Goal: Information Seeking & Learning: Check status

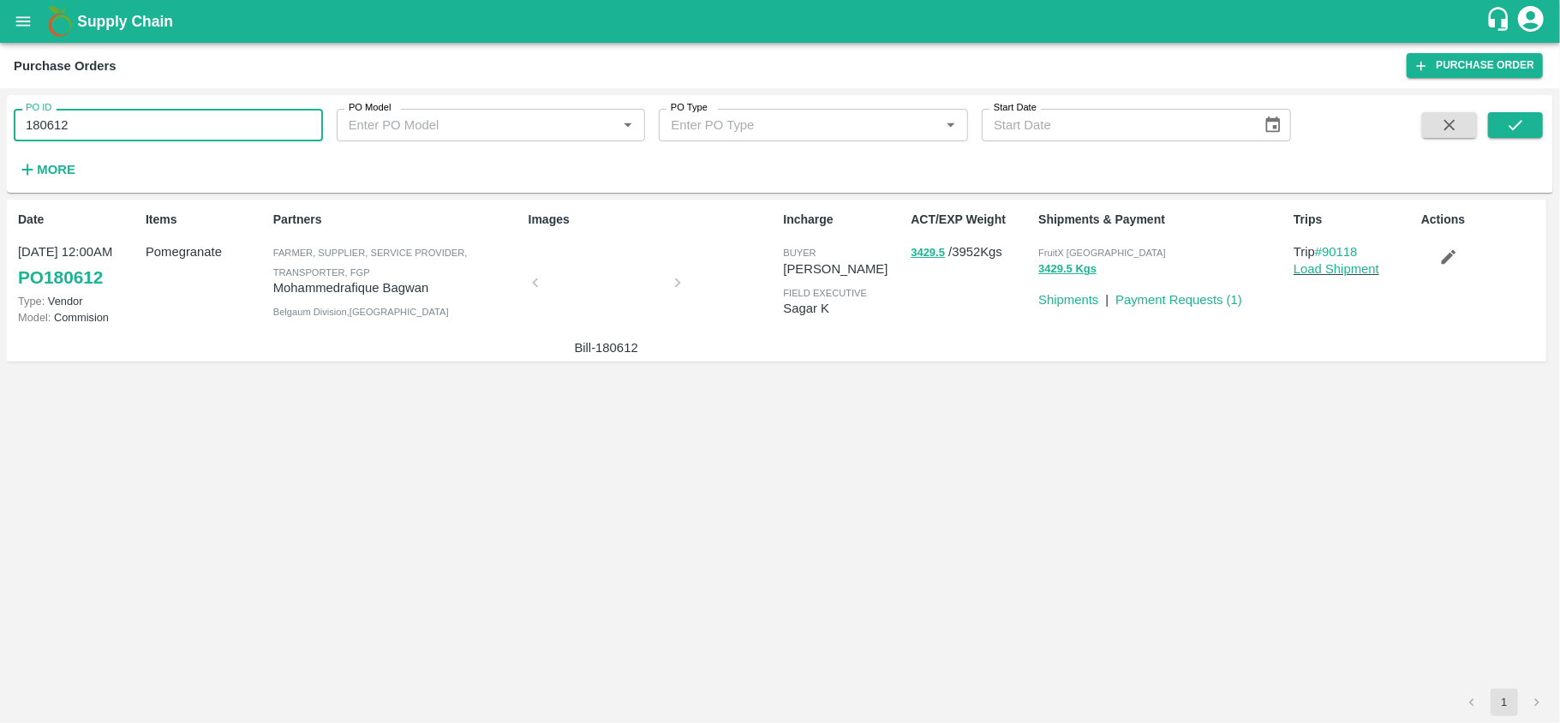
click at [194, 123] on input "180612" at bounding box center [168, 125] width 309 height 33
drag, startPoint x: 0, startPoint y: 0, endPoint x: 194, endPoint y: 123, distance: 229.5
click at [194, 123] on input "180612" at bounding box center [168, 125] width 309 height 33
paste input "text"
type input "179794"
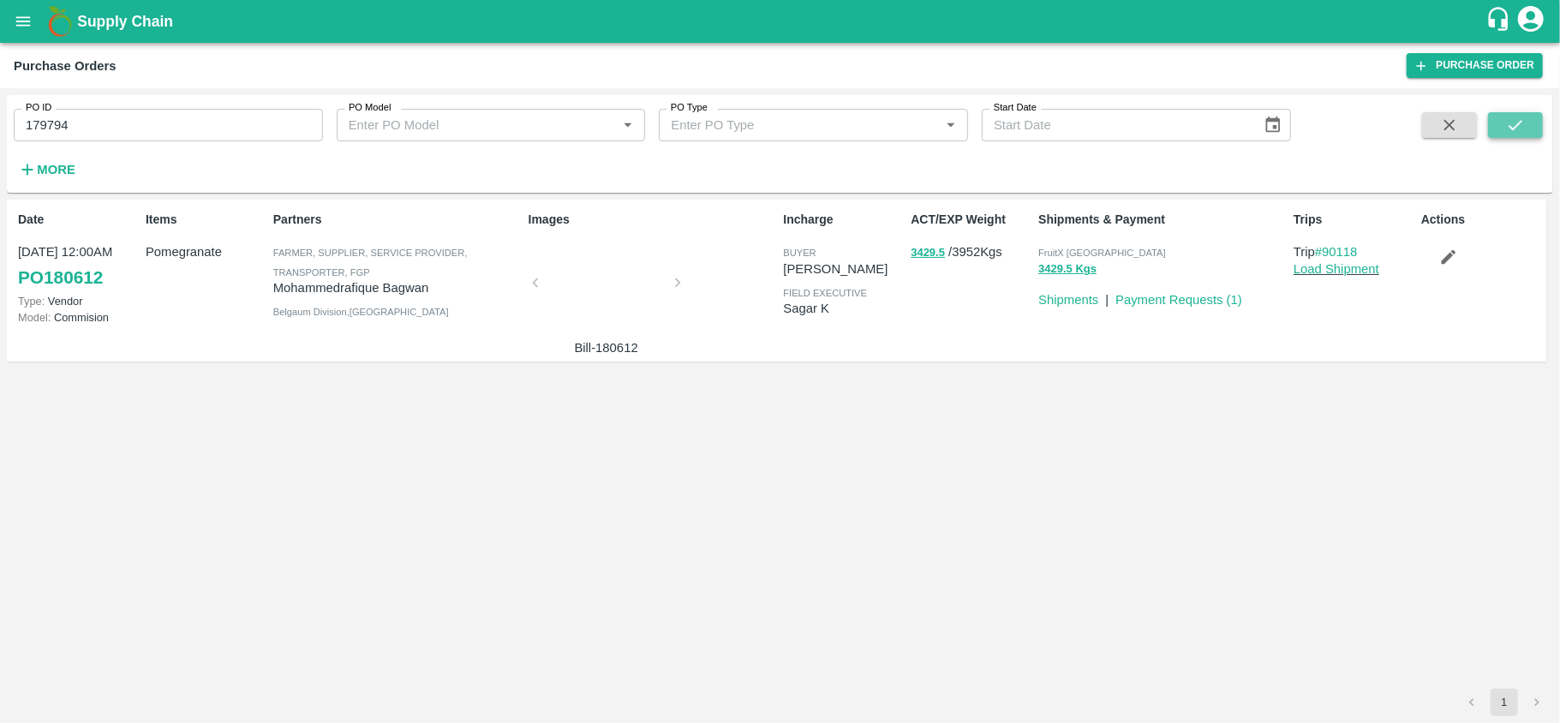
click at [1522, 131] on icon "submit" at bounding box center [1515, 125] width 19 height 19
click at [14, 15] on icon "open drawer" at bounding box center [23, 21] width 19 height 19
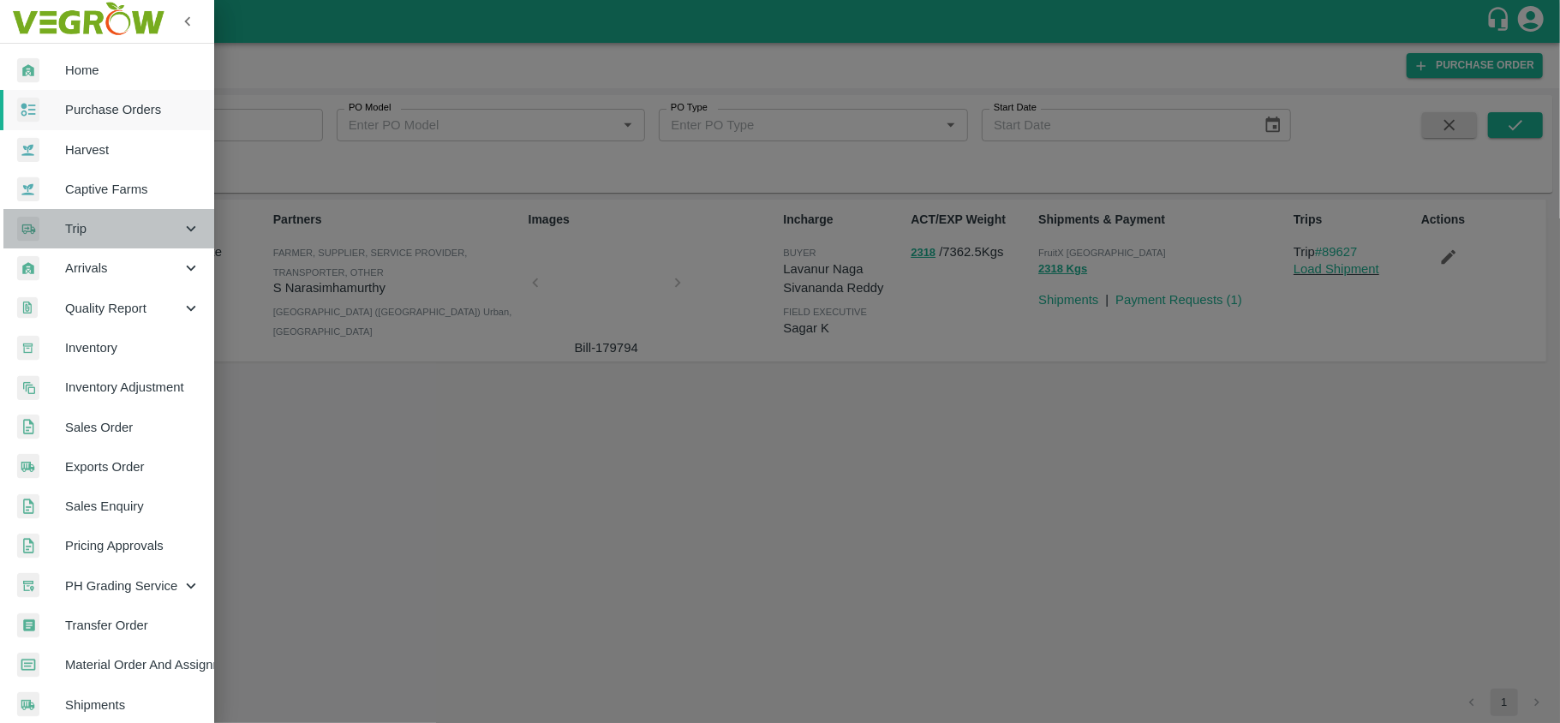
click at [115, 226] on span "Trip" at bounding box center [123, 228] width 116 height 19
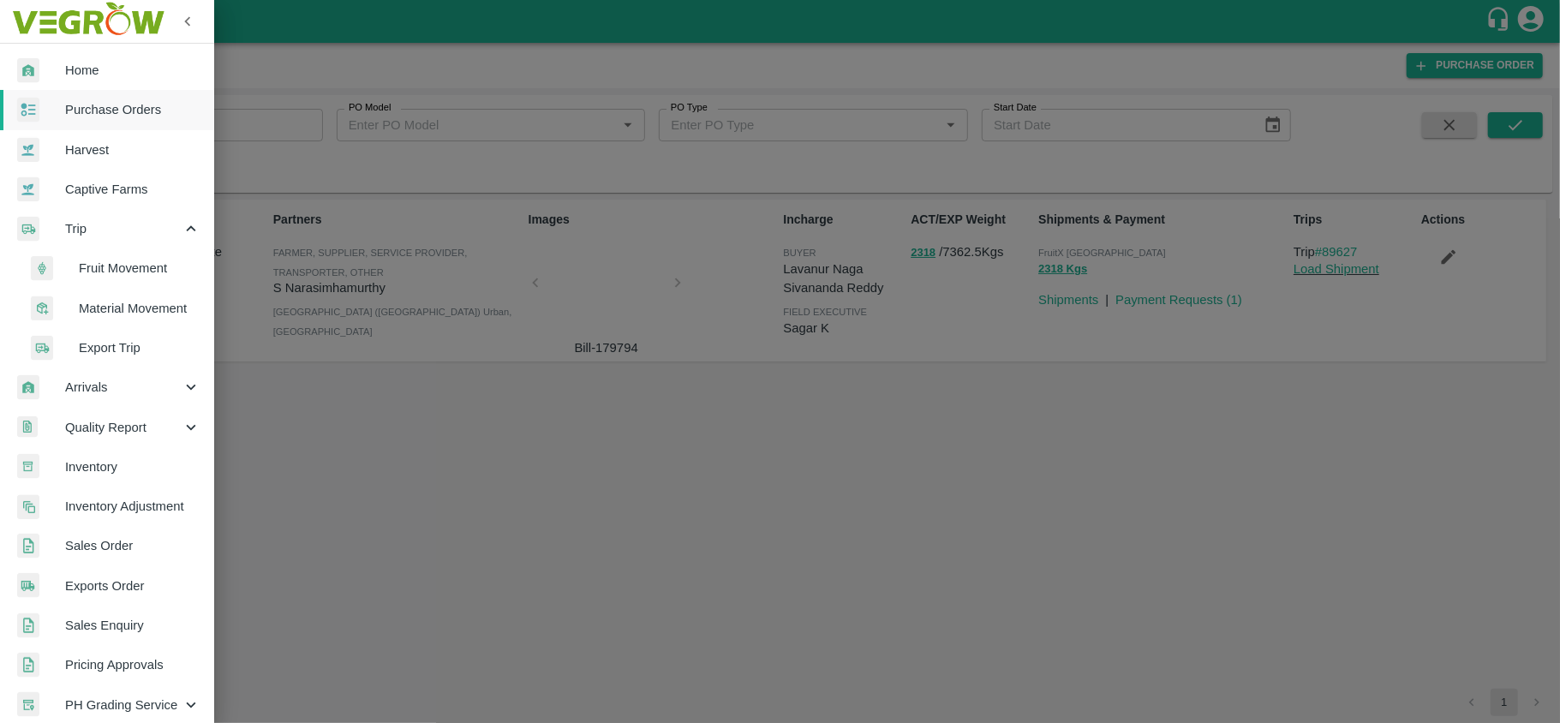
click at [128, 261] on span "Fruit Movement" at bounding box center [140, 268] width 122 height 19
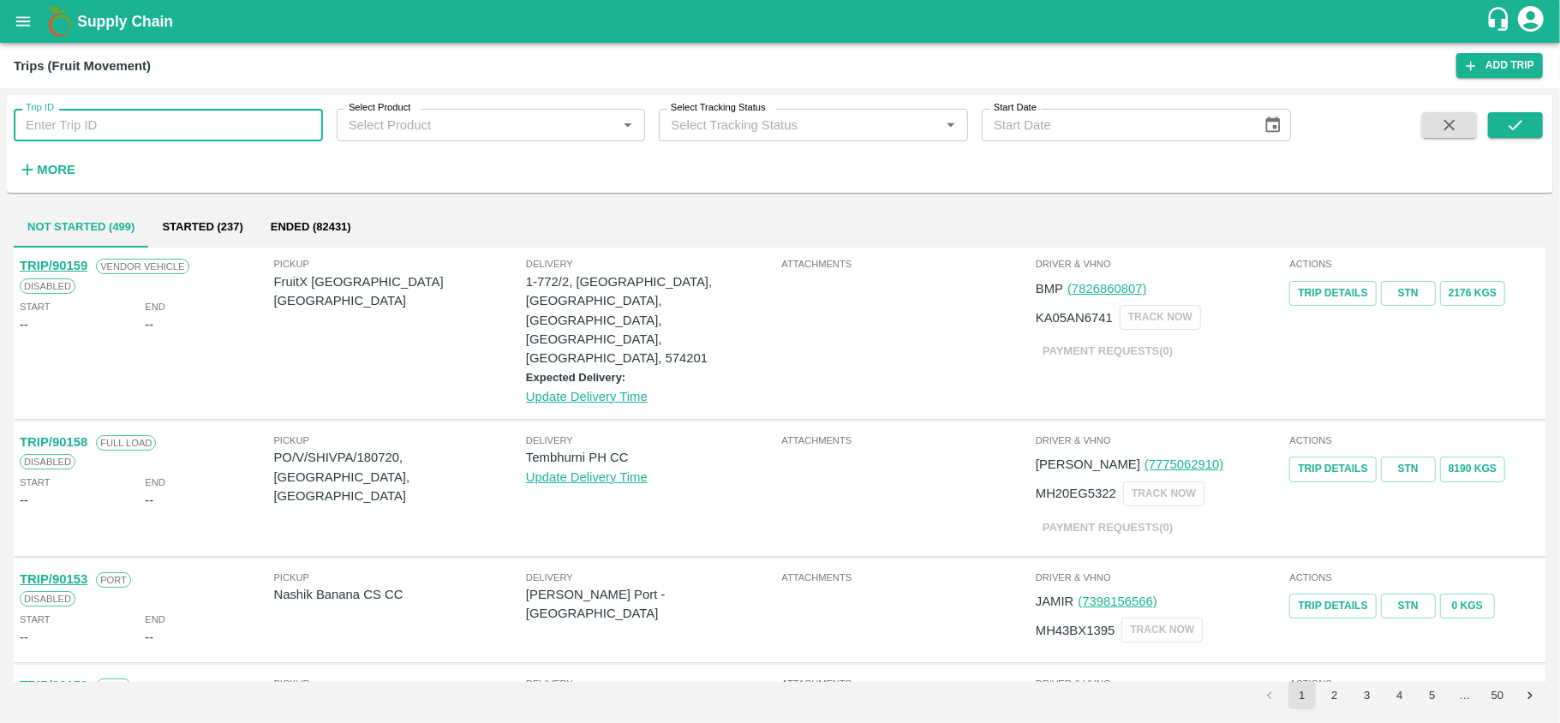
click at [164, 128] on input "Trip ID" at bounding box center [168, 125] width 309 height 33
paste input "88668"
type input "88668"
click at [1516, 114] on button "submit" at bounding box center [1515, 125] width 55 height 26
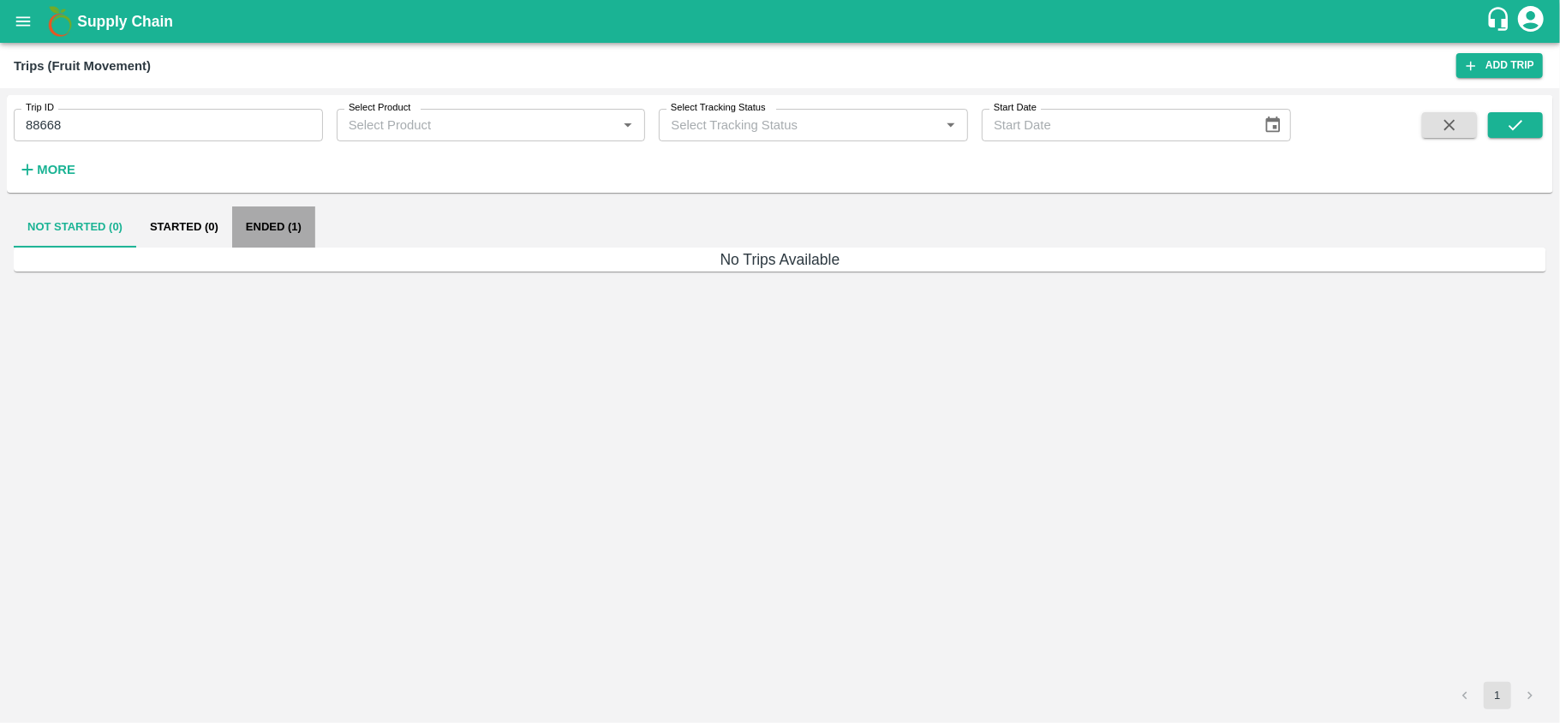
click at [257, 220] on button "Ended (1)" at bounding box center [273, 226] width 83 height 41
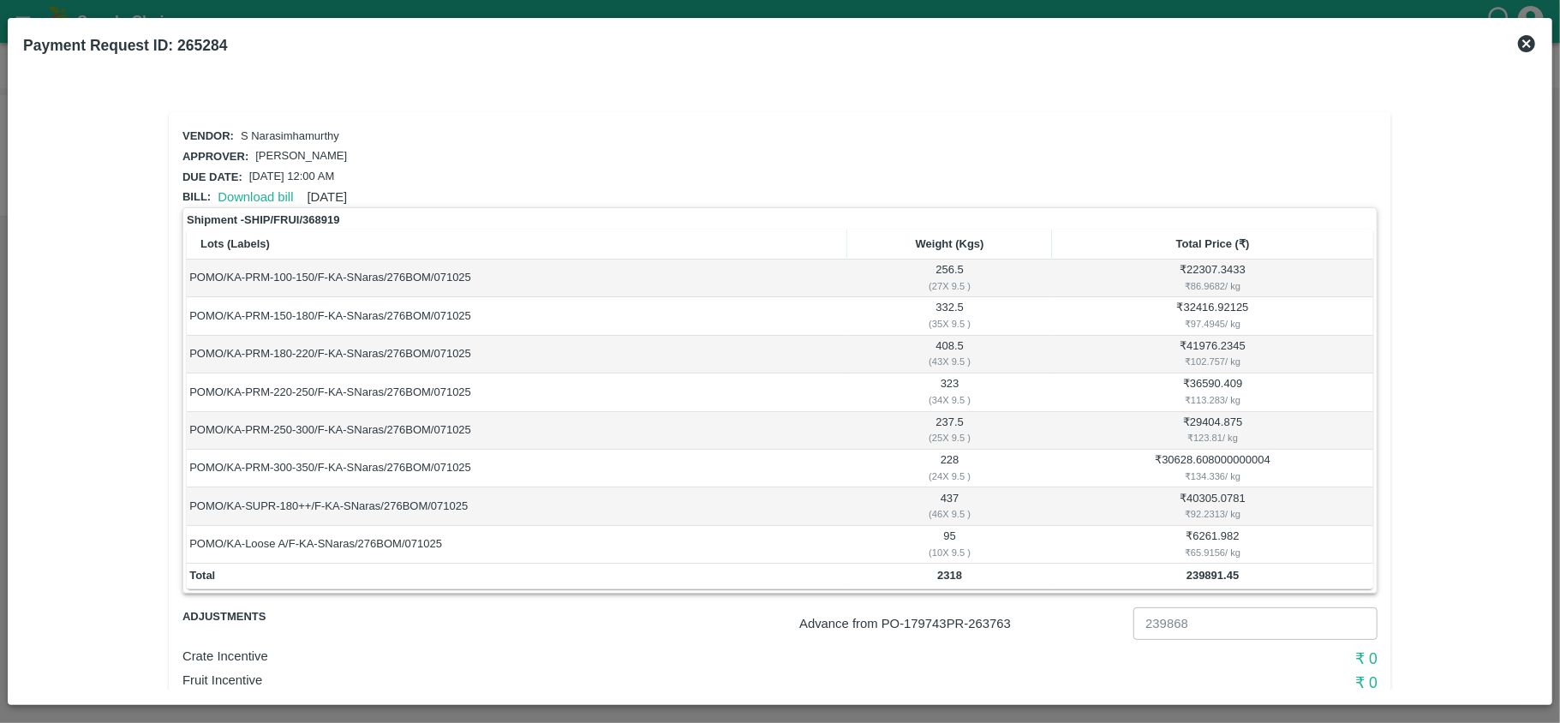
click at [1004, 625] on p "Advance from PO- 179743 PR- 263763" at bounding box center [962, 623] width 327 height 19
copy p "263763"
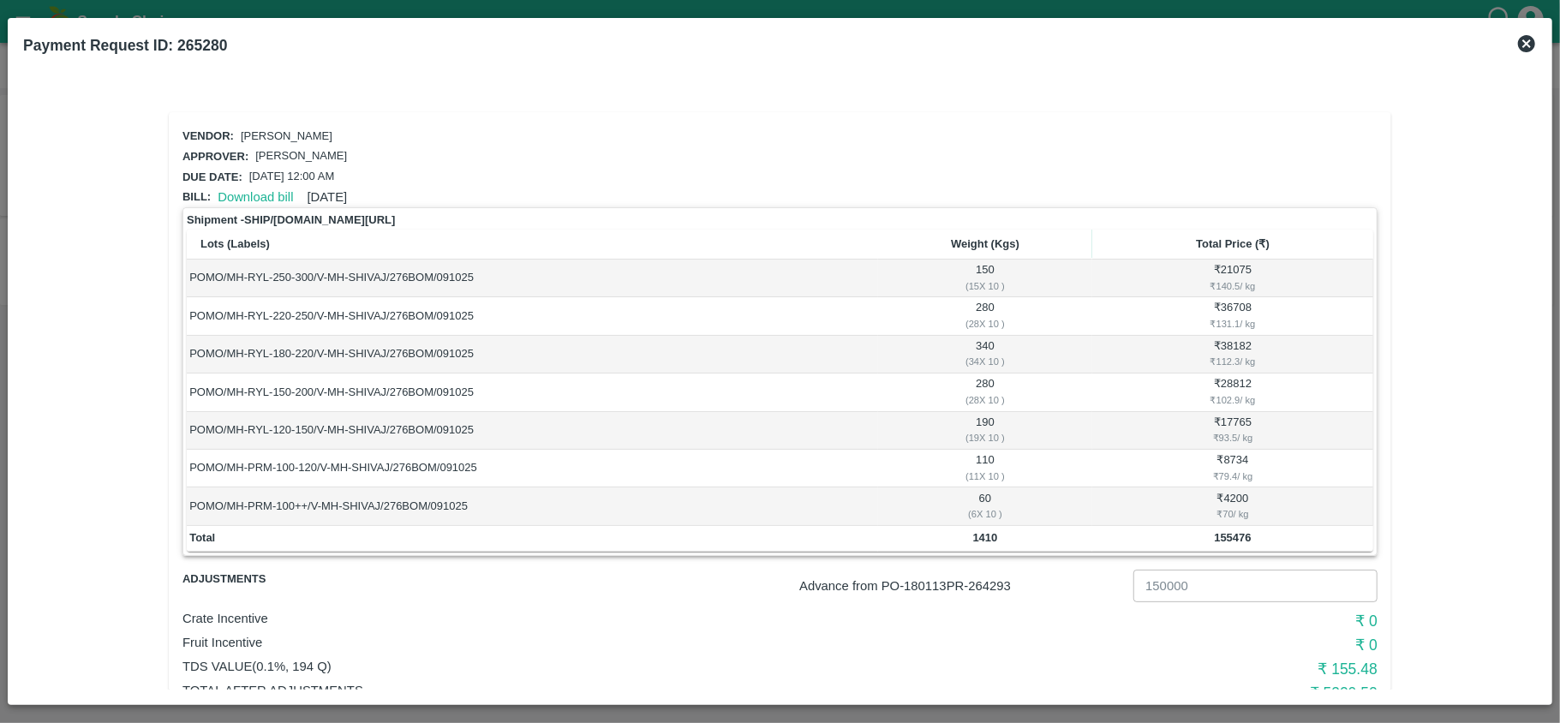
click at [982, 587] on p "Advance from PO- 180113 PR- 264293" at bounding box center [962, 585] width 327 height 19
copy p "264293"
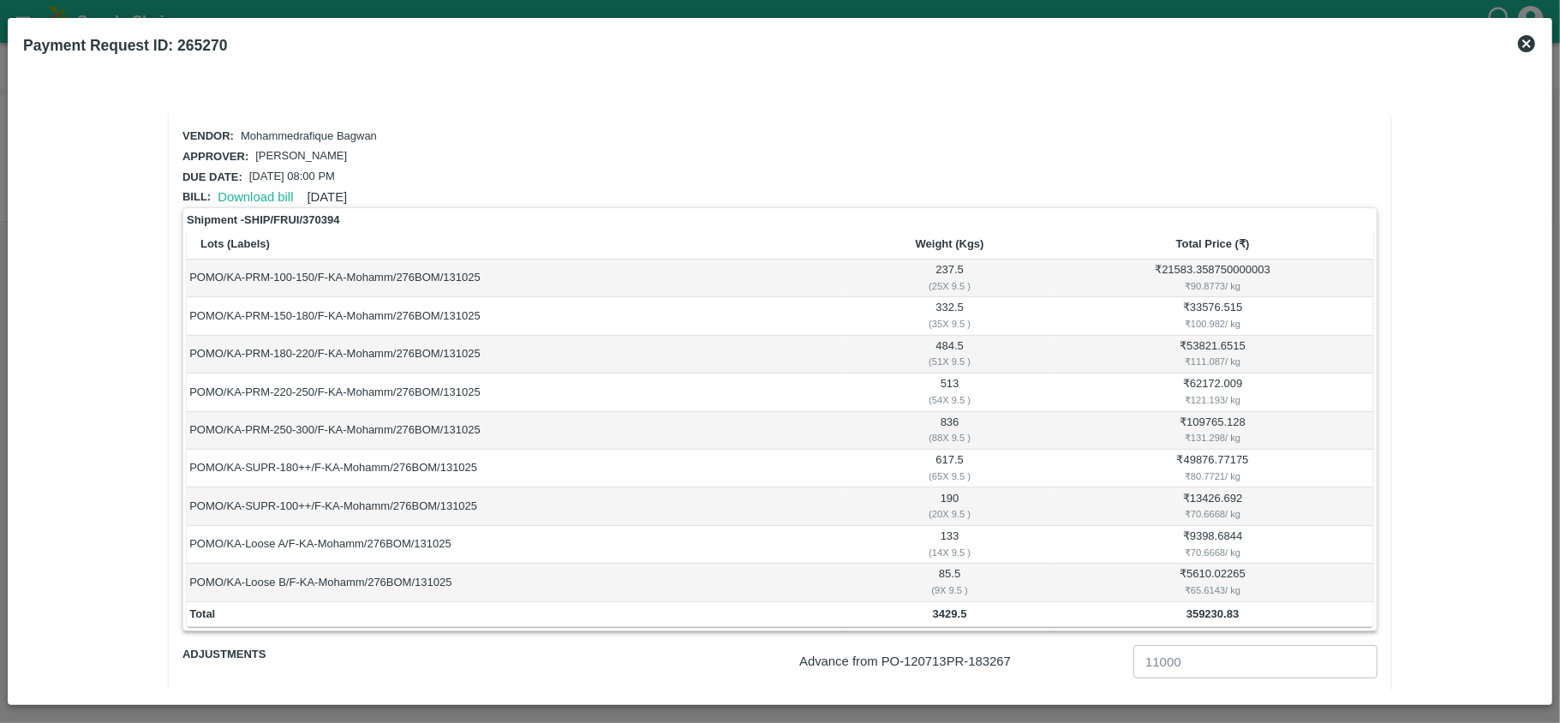
scroll to position [132, 0]
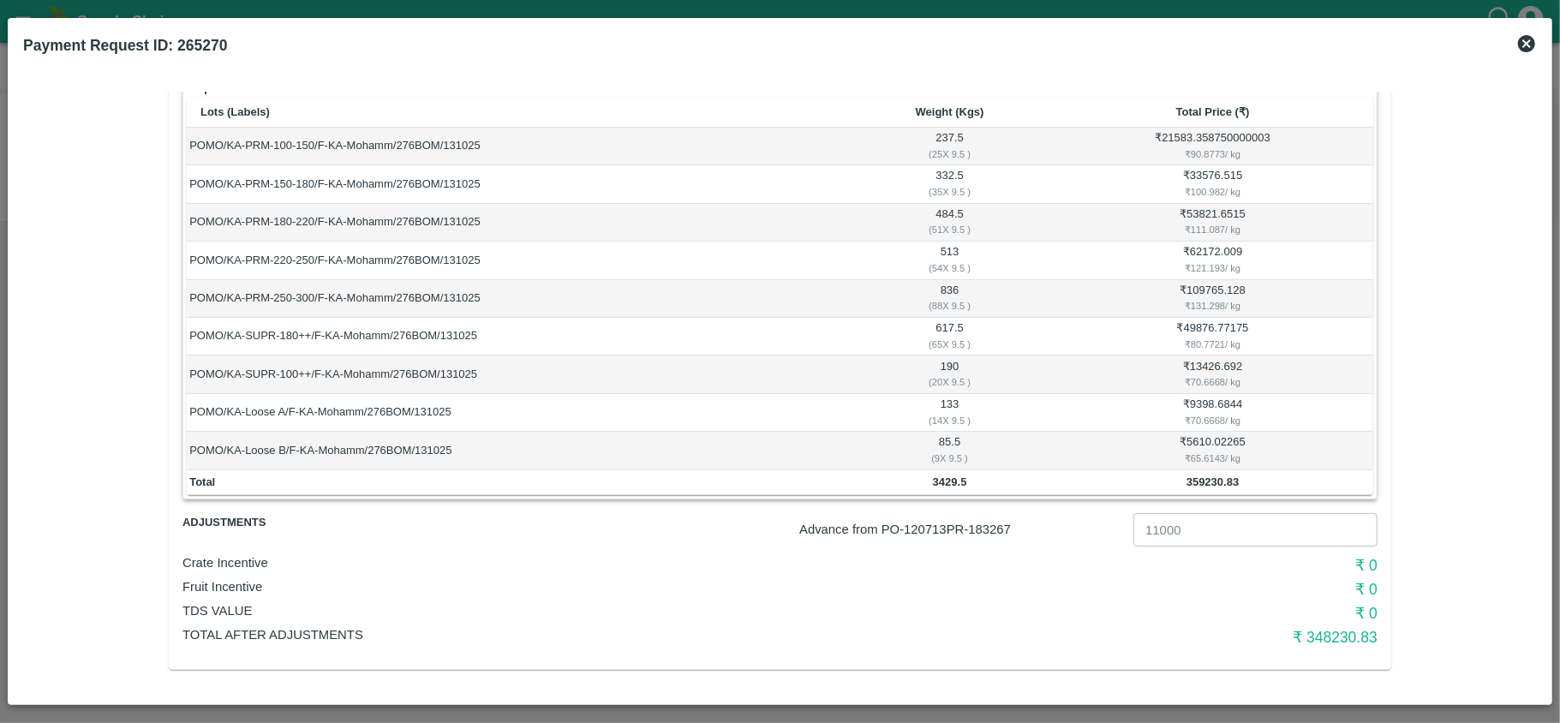
click at [998, 524] on p "Advance from PO- 120713 PR- 183267" at bounding box center [962, 529] width 327 height 19
copy p "183267"
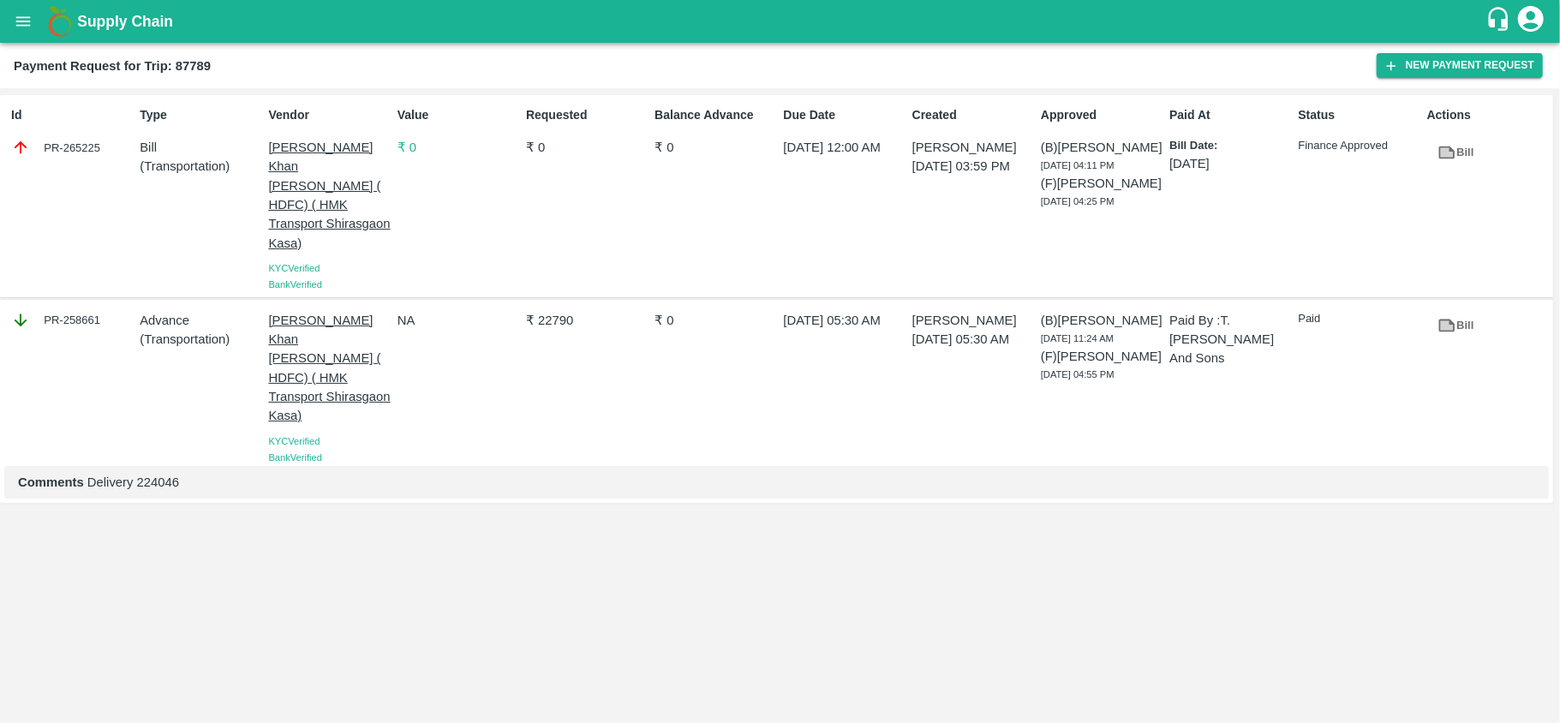
drag, startPoint x: 103, startPoint y: 334, endPoint x: 82, endPoint y: 176, distance: 159.8
click at [82, 176] on div "Id PR-265225" at bounding box center [68, 196] width 128 height 194
click at [75, 311] on div "PR-258661" at bounding box center [72, 320] width 122 height 19
copy div "258661"
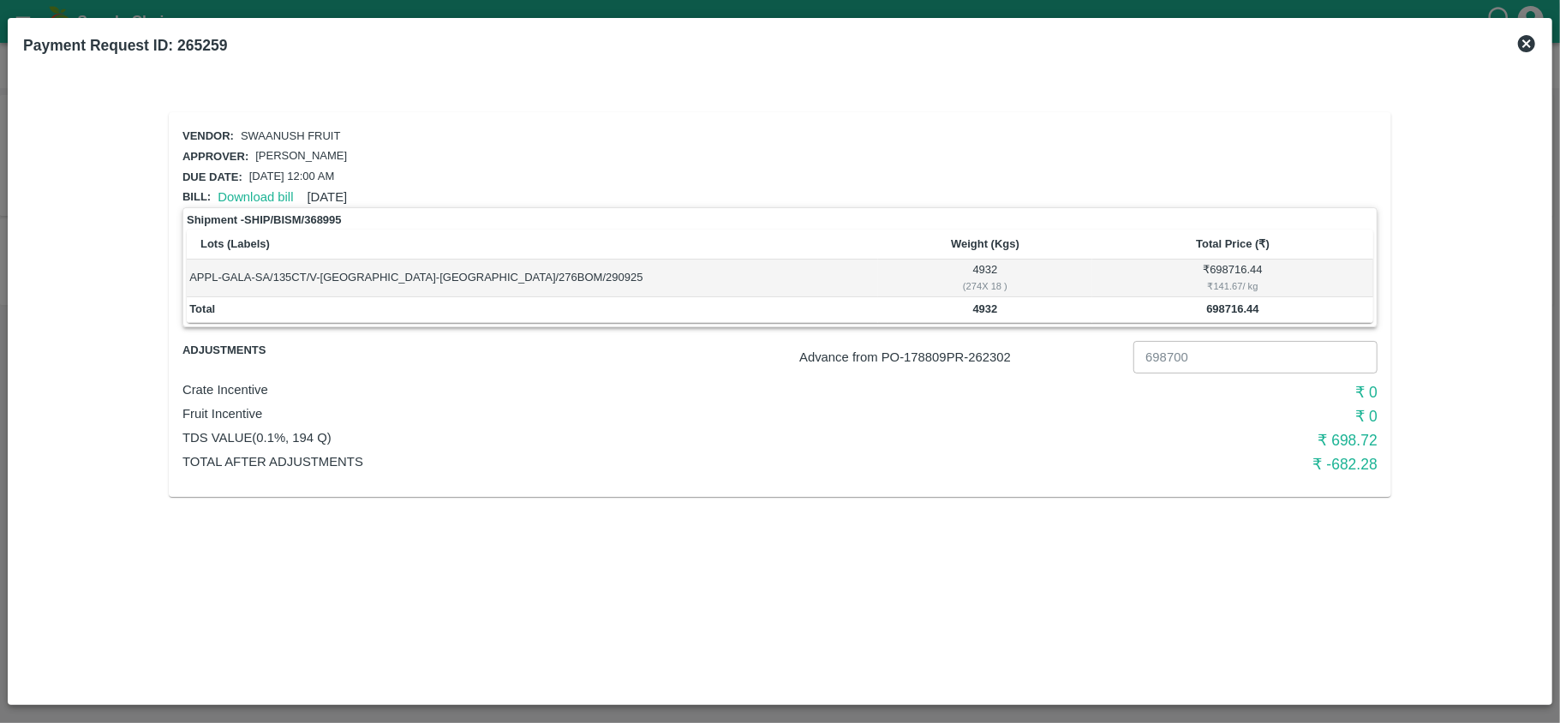
click at [992, 353] on p "Advance from PO- 178809 PR- 262302" at bounding box center [962, 357] width 327 height 19
copy p "262302"
click at [214, 45] on b "Payment Request ID: 265259" at bounding box center [125, 45] width 204 height 17
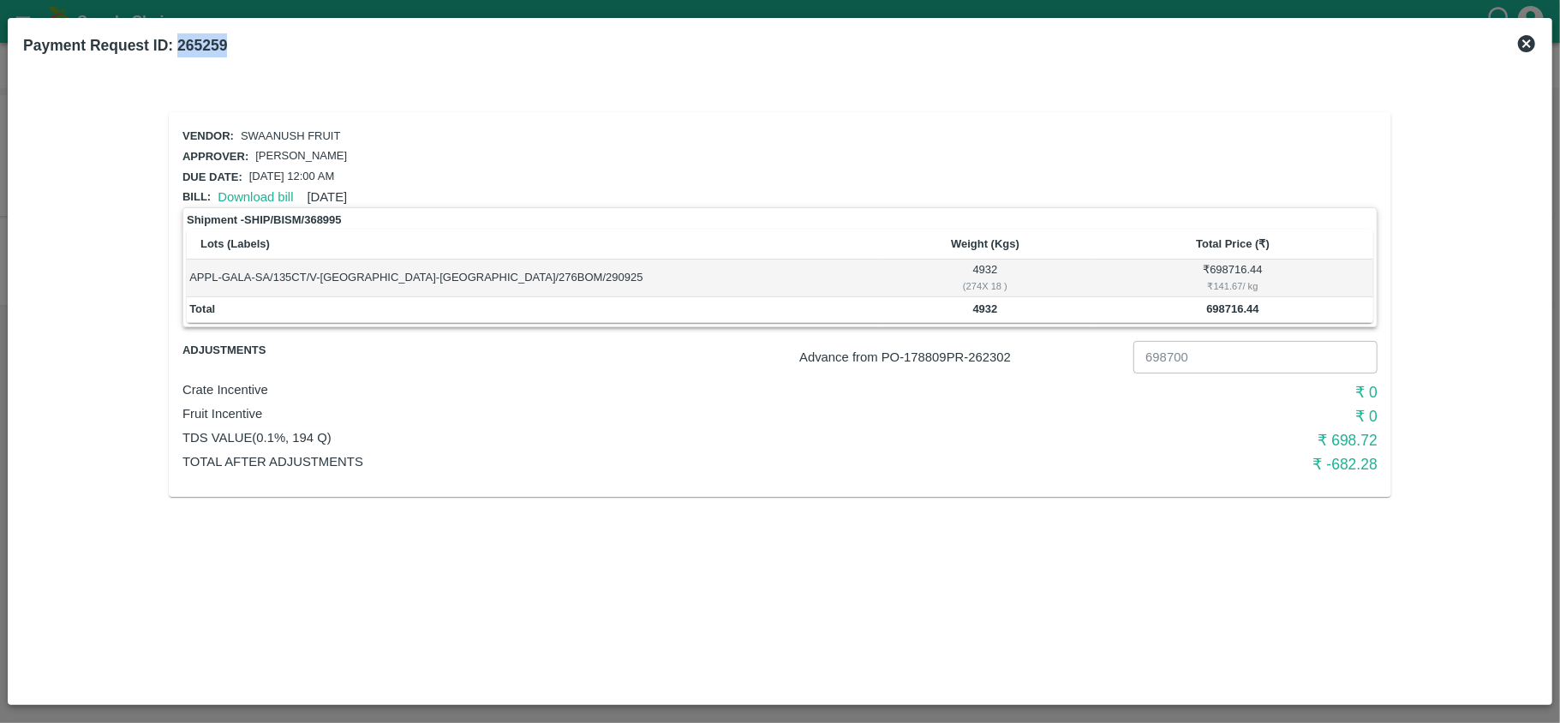
copy b "265259"
